Goal: Check status: Check status

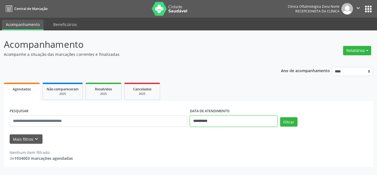
click at [218, 122] on input "**********" at bounding box center [234, 120] width 88 height 11
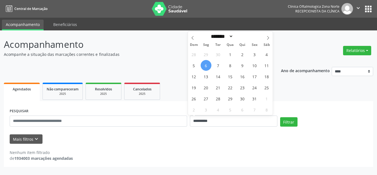
click at [204, 62] on span "6" at bounding box center [206, 65] width 11 height 11
type input "**********"
click at [215, 65] on span "7" at bounding box center [218, 65] width 11 height 11
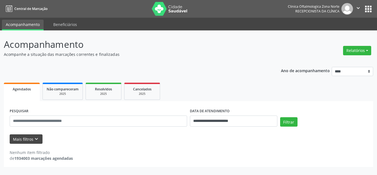
click at [32, 144] on div "Nenhum item filtrado de 1934003 marcações agendadas" at bounding box center [189, 152] width 358 height 17
click at [34, 141] on icon "keyboard_arrow_down" at bounding box center [36, 139] width 6 height 6
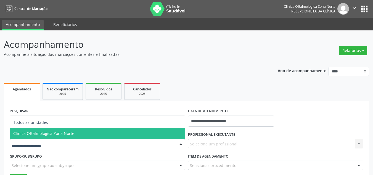
drag, startPoint x: 49, startPoint y: 118, endPoint x: 51, endPoint y: 132, distance: 13.8
click at [51, 132] on ul "Todos as unidades Clinica Oftalmologica Zona Norte Nenhum resultado encontrado …" at bounding box center [97, 128] width 175 height 22
drag, startPoint x: 78, startPoint y: 135, endPoint x: 107, endPoint y: 132, distance: 28.6
click at [79, 135] on span "Clinica Oftalmologica Zona Norte" at bounding box center [97, 133] width 175 height 11
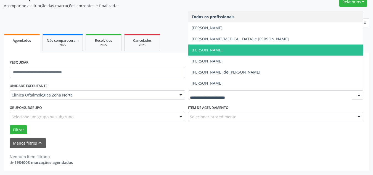
click at [216, 49] on span "[PERSON_NAME]" at bounding box center [207, 49] width 31 height 5
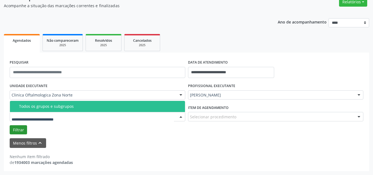
drag, startPoint x: 27, startPoint y: 106, endPoint x: 19, endPoint y: 128, distance: 23.5
click at [27, 107] on div "Todos os grupos e subgrupos" at bounding box center [100, 106] width 163 height 4
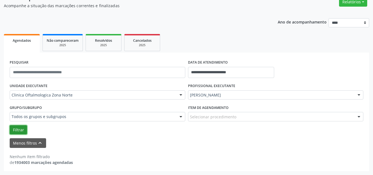
drag, startPoint x: 19, startPoint y: 129, endPoint x: 36, endPoint y: 133, distance: 18.2
click at [22, 130] on button "Filtrar" at bounding box center [18, 129] width 17 height 9
